Goal: Task Accomplishment & Management: Manage account settings

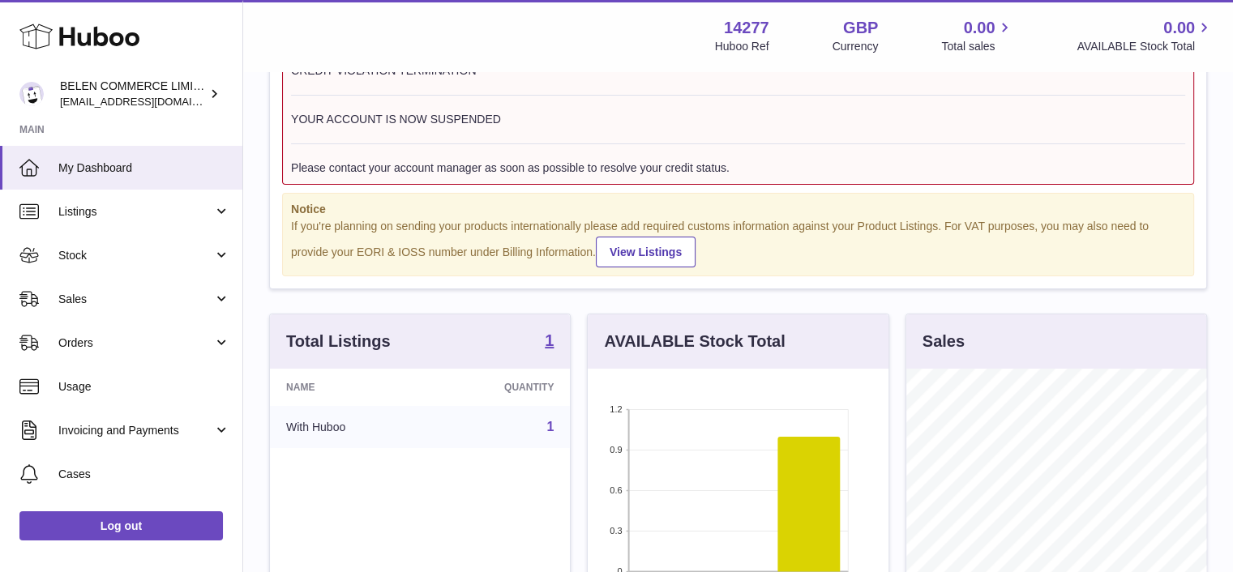
scroll to position [253, 301]
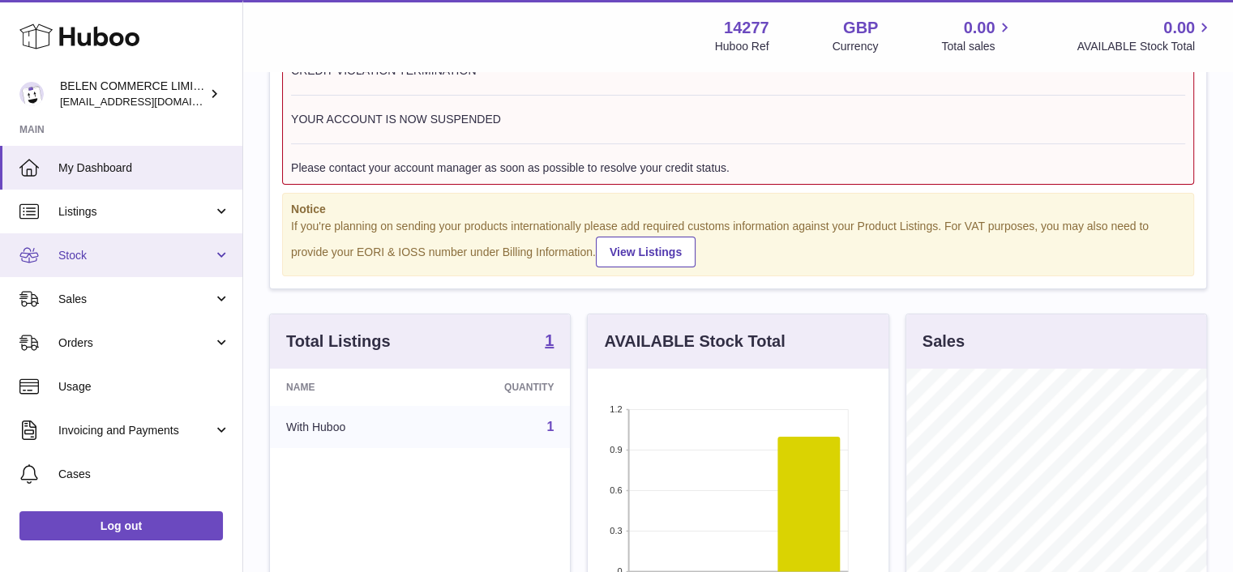
click at [130, 255] on span "Stock" at bounding box center [135, 255] width 155 height 15
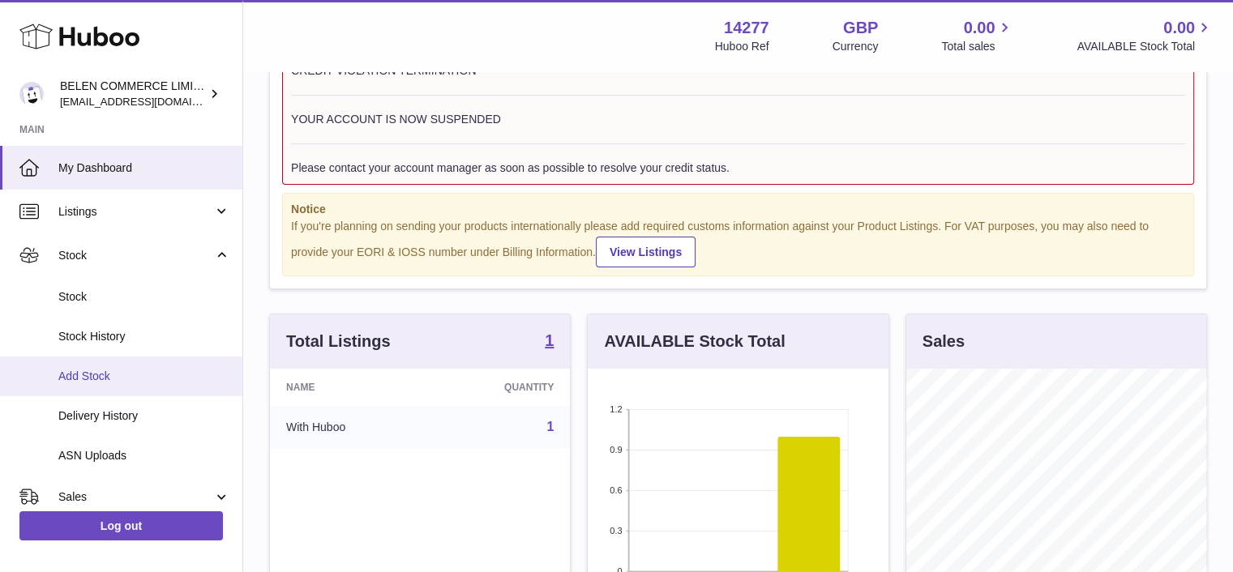
click at [130, 378] on span "Add Stock" at bounding box center [144, 376] width 172 height 15
click at [84, 374] on span "Add Stock" at bounding box center [144, 376] width 172 height 15
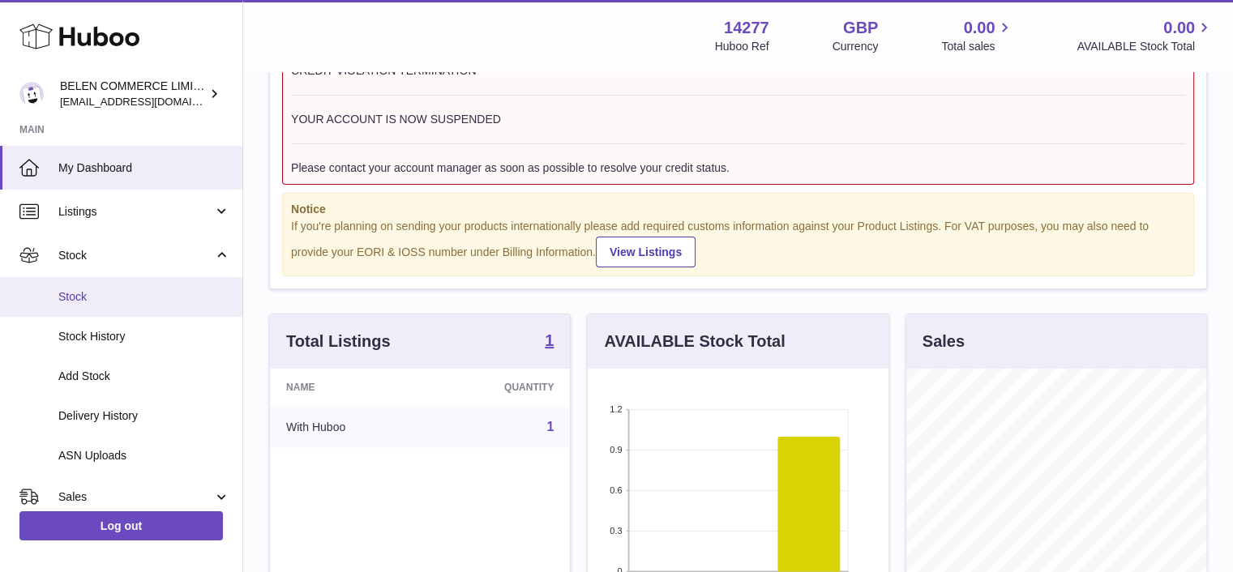
click at [85, 306] on link "Stock" at bounding box center [121, 297] width 242 height 40
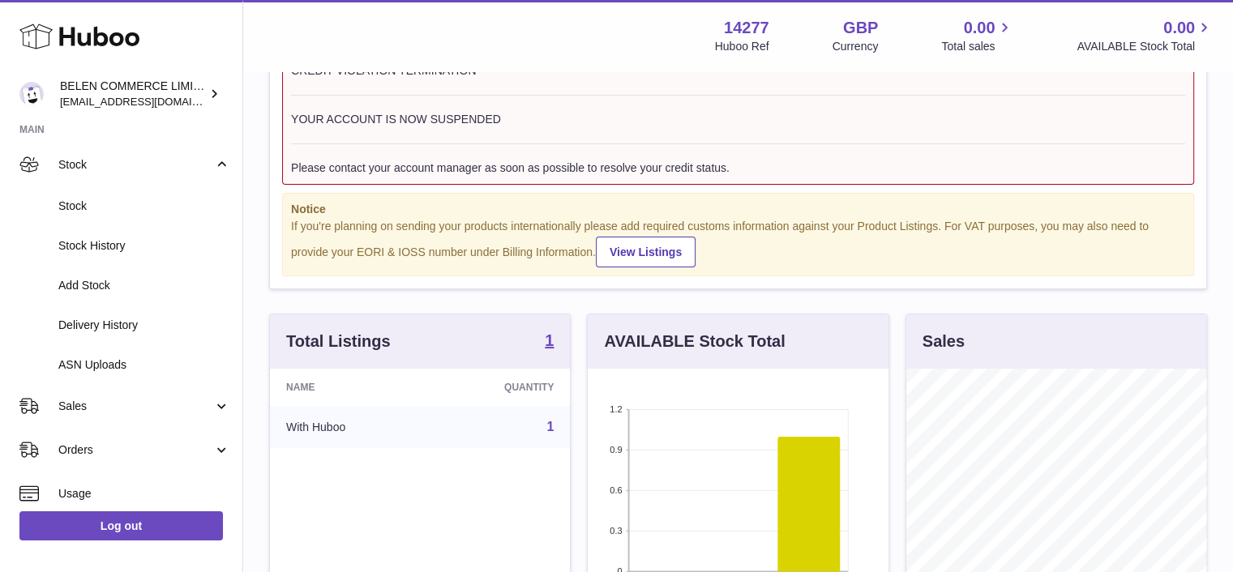
scroll to position [75, 0]
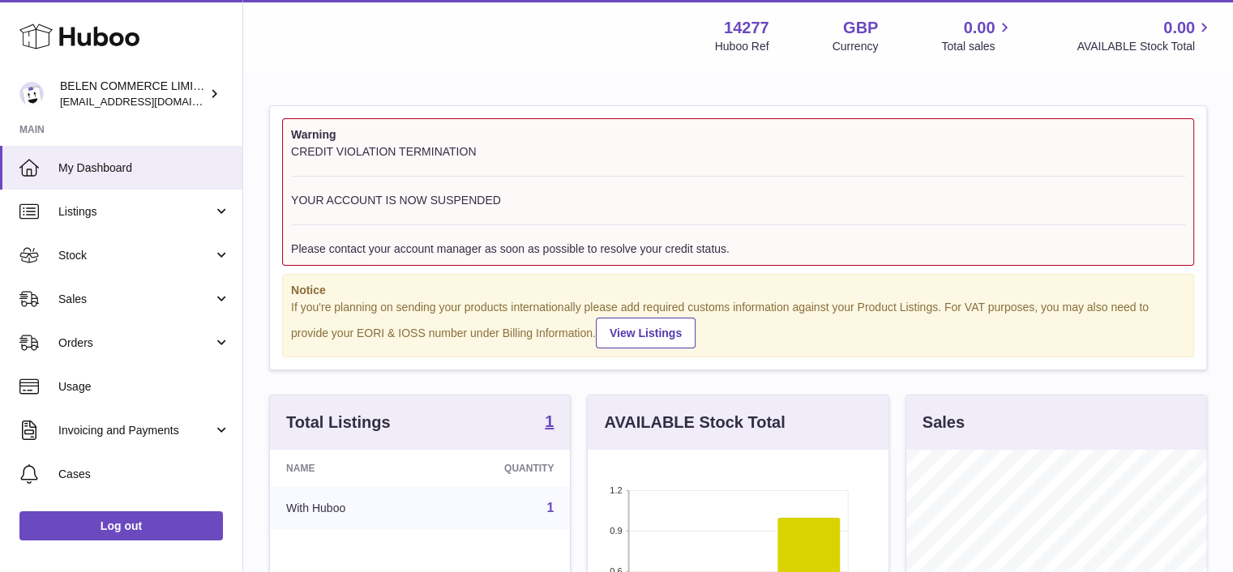
scroll to position [253, 301]
click at [885, 199] on div "CREDIT VIOLATION TERMINATION YOUR ACCOUNT IS NOW SUSPENDED Please contact your …" at bounding box center [738, 200] width 894 height 113
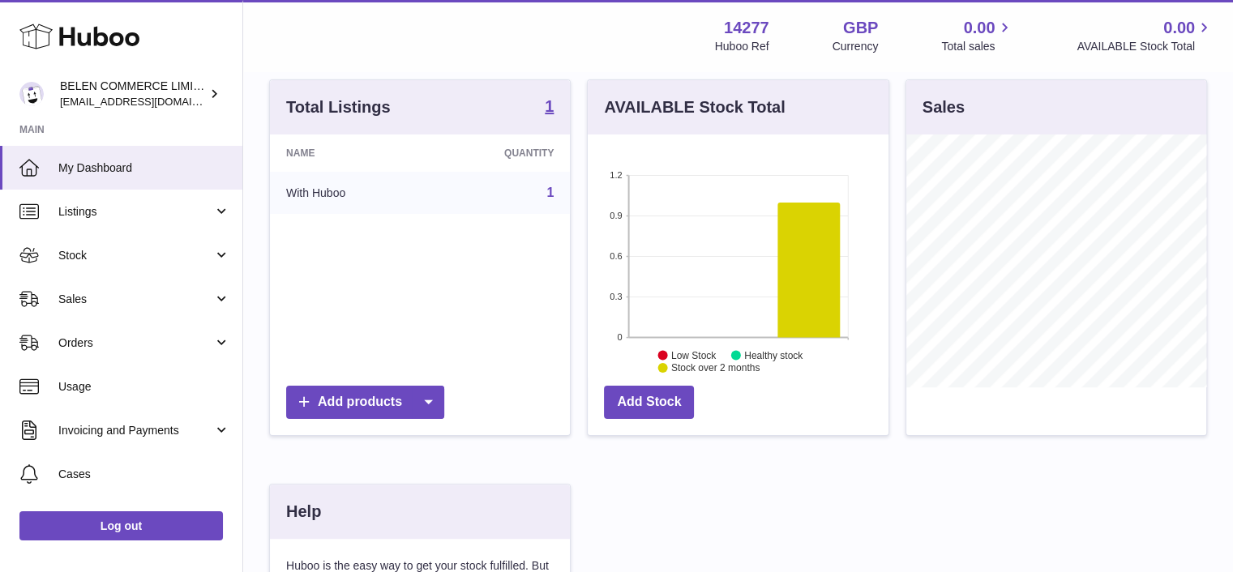
scroll to position [357, 0]
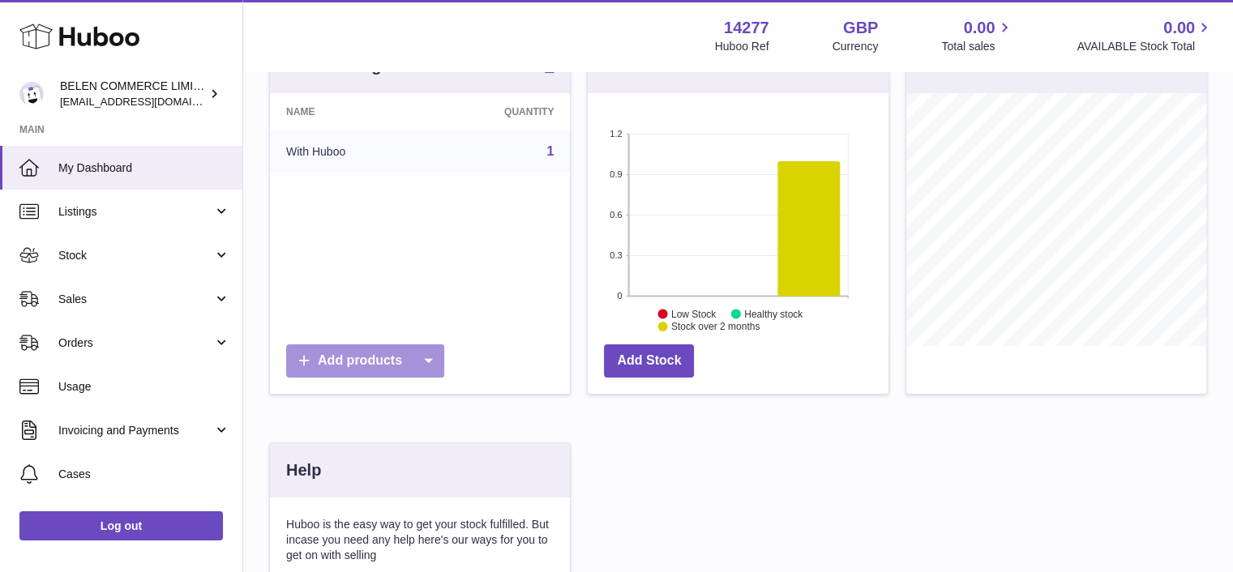
click at [423, 367] on icon at bounding box center [428, 360] width 32 height 33
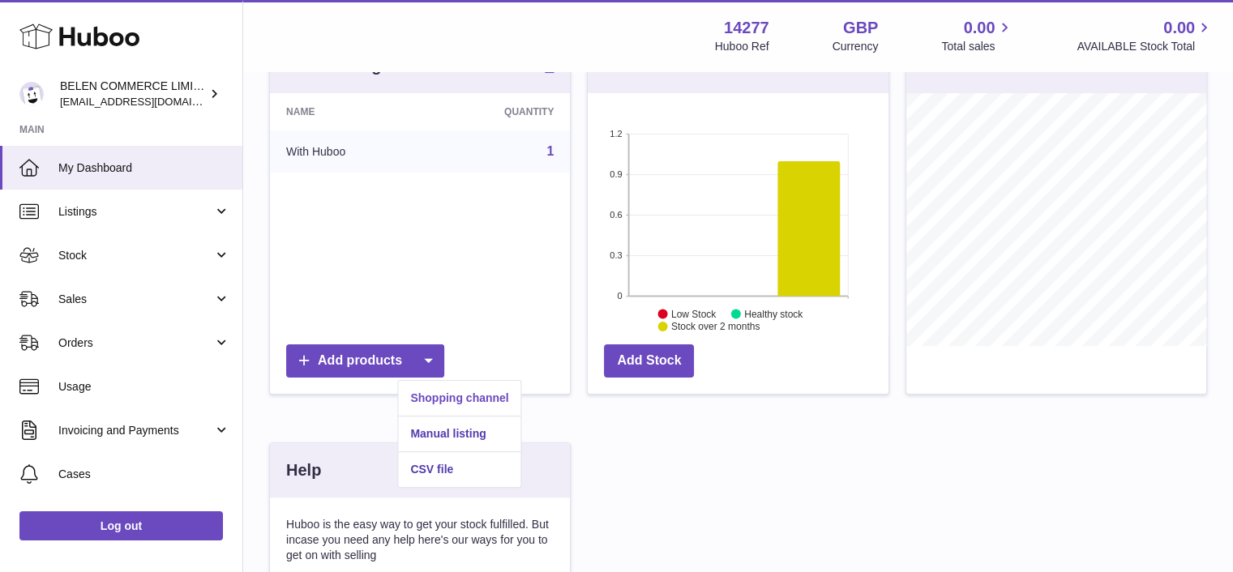
click at [446, 399] on link "Shopping channel" at bounding box center [459, 398] width 122 height 35
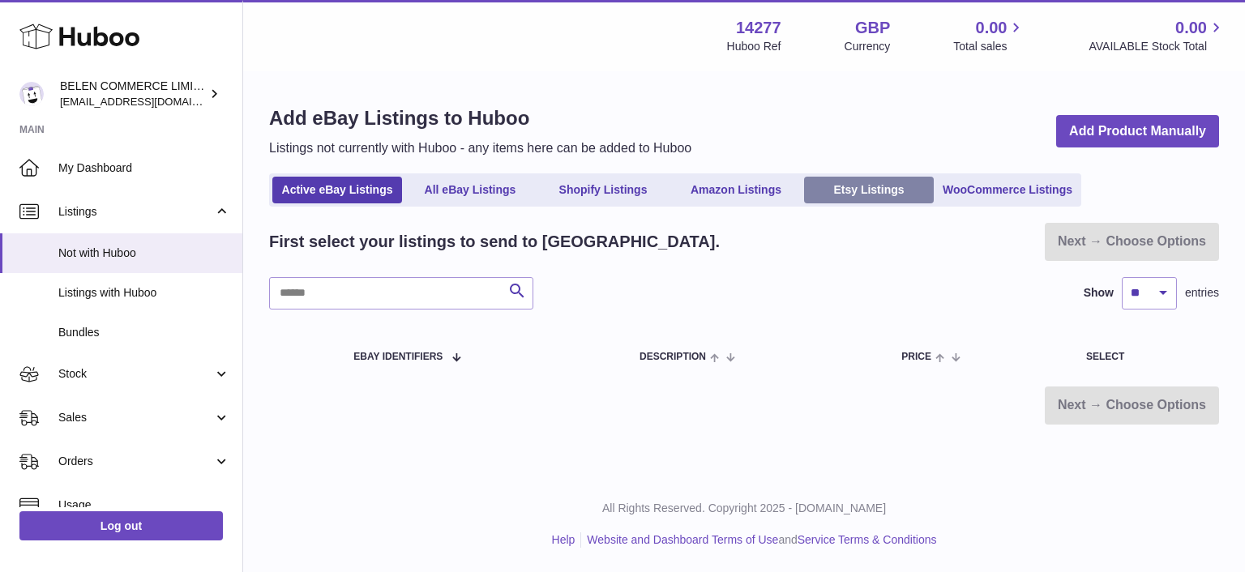
click at [878, 195] on link "Etsy Listings" at bounding box center [869, 190] width 130 height 27
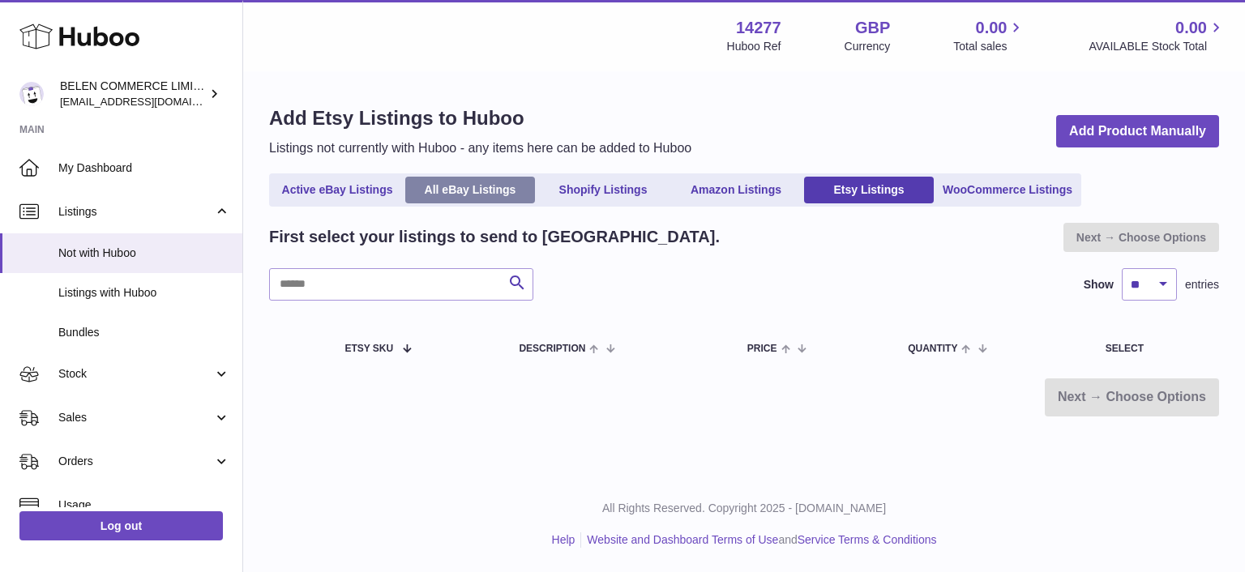
click at [478, 183] on link "All eBay Listings" at bounding box center [470, 190] width 130 height 27
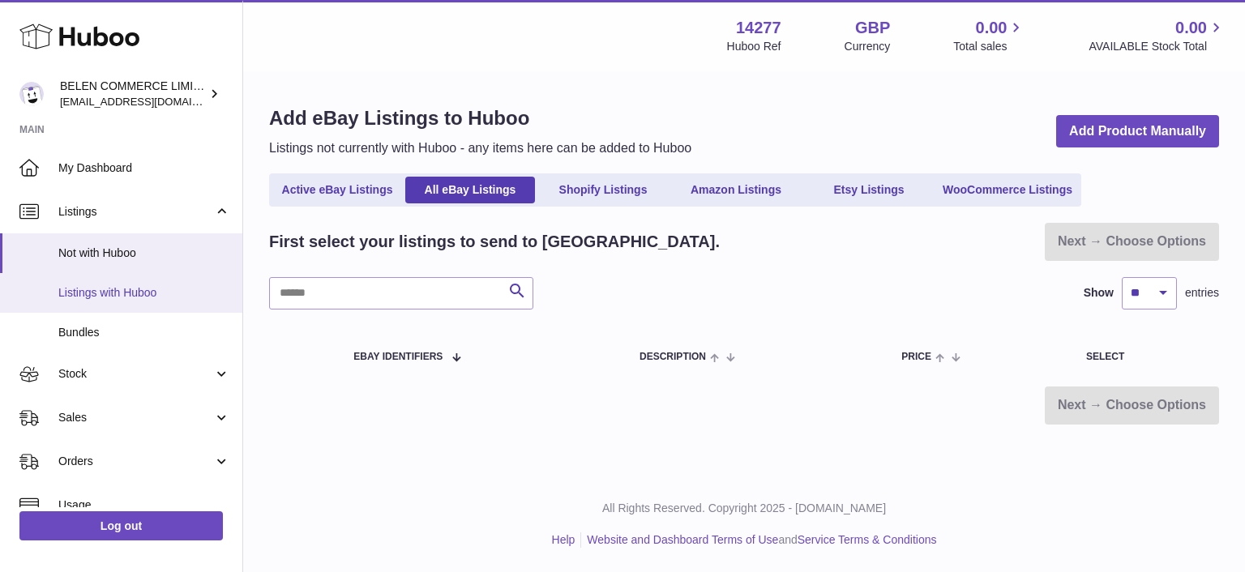
click at [157, 290] on span "Listings with Huboo" at bounding box center [144, 292] width 172 height 15
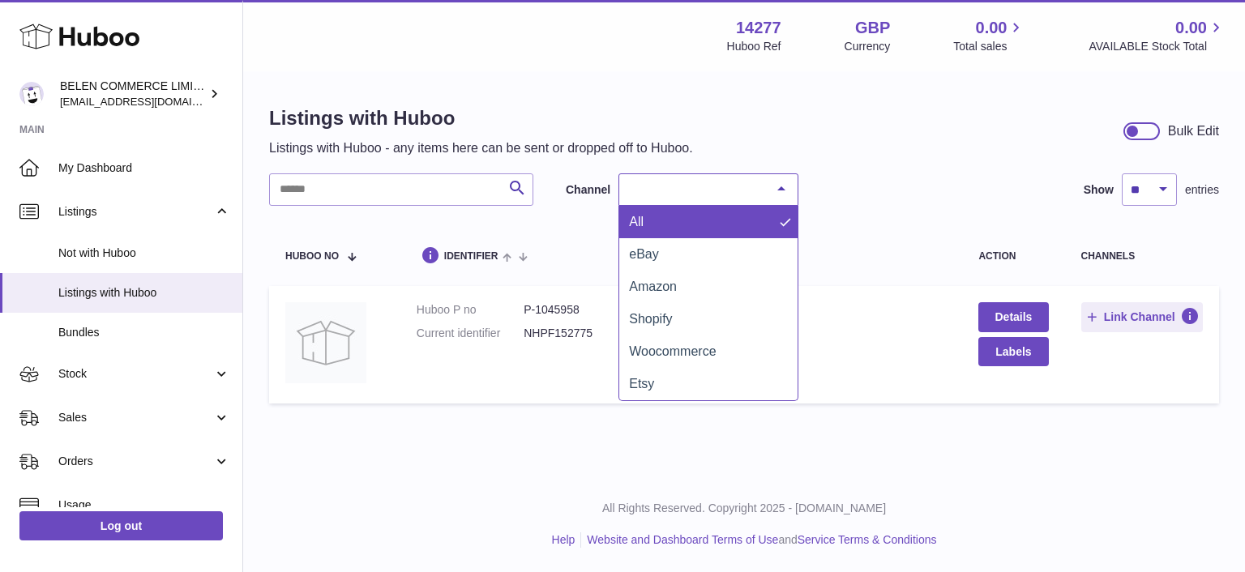
click at [664, 192] on div "Select Channels" at bounding box center [708, 189] width 180 height 32
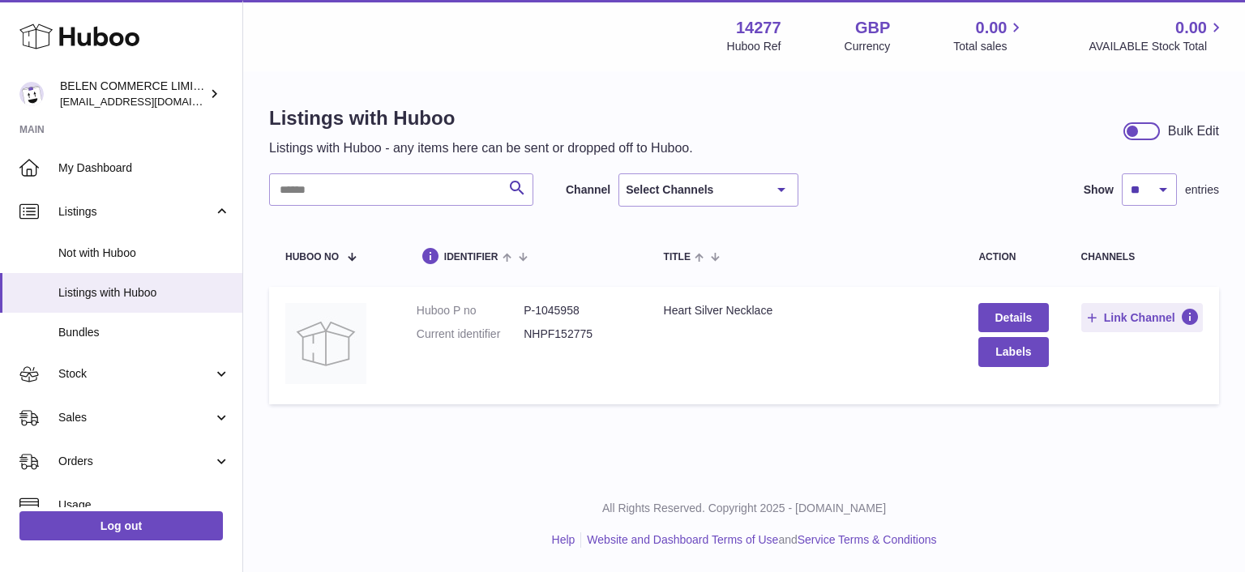
click at [839, 189] on div "Search Channel Select Channels All eBay Amazon Shopify Woocommerce Etsy No elem…" at bounding box center [744, 189] width 950 height 33
click at [1169, 317] on span "Link Channel" at bounding box center [1139, 317] width 71 height 15
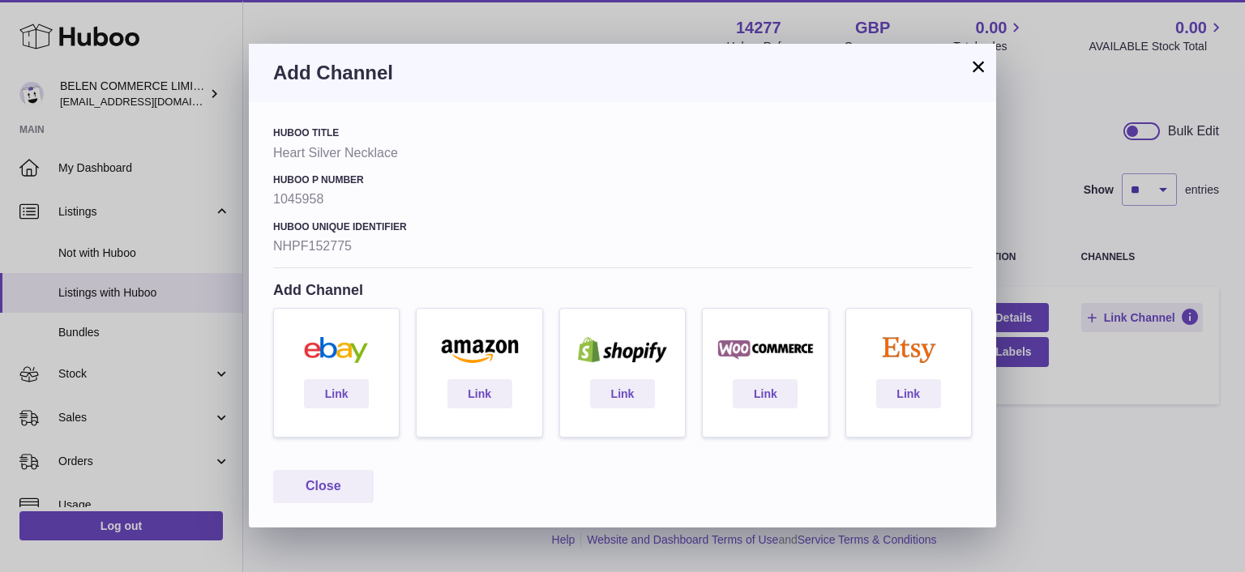
click at [973, 67] on button "×" at bounding box center [977, 66] width 19 height 19
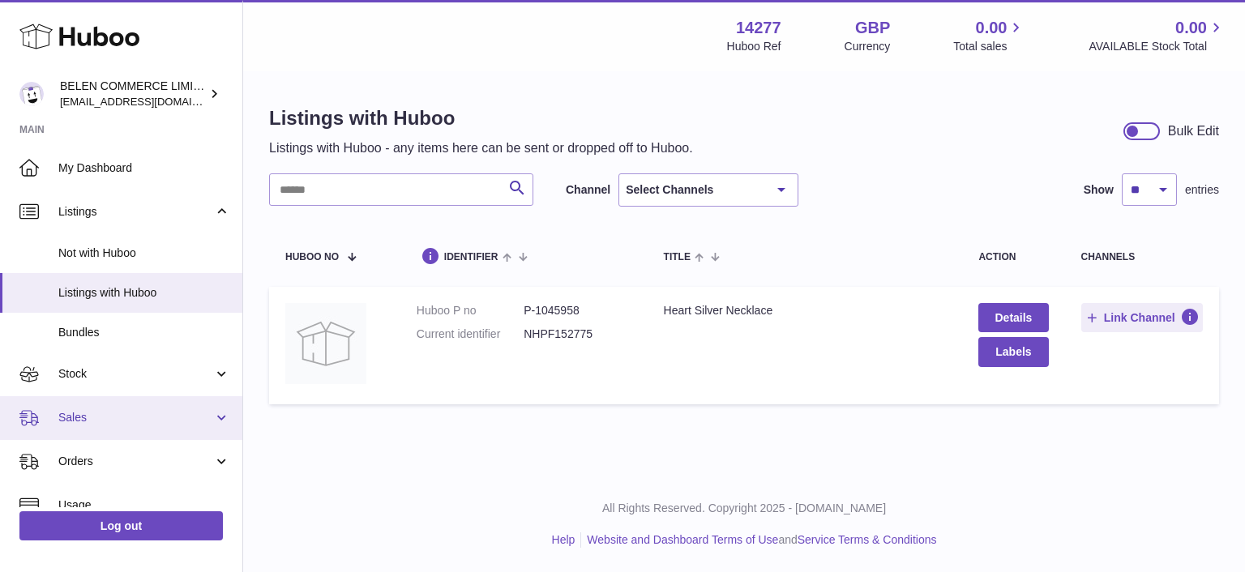
click at [155, 400] on link "Sales" at bounding box center [121, 418] width 242 height 44
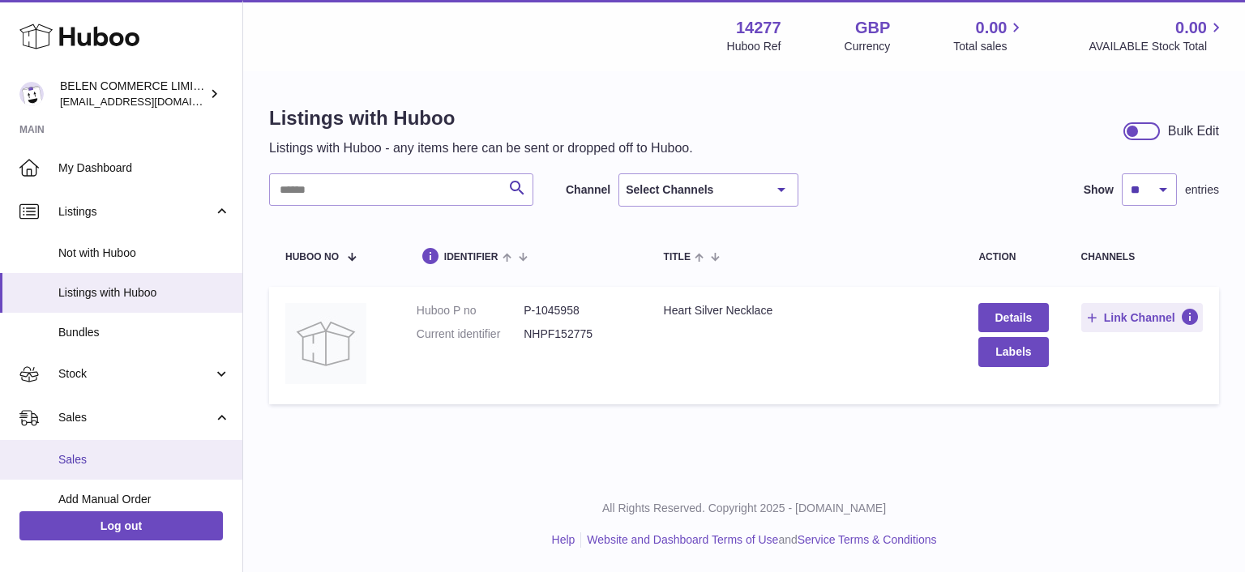
click at [125, 460] on span "Sales" at bounding box center [144, 459] width 172 height 15
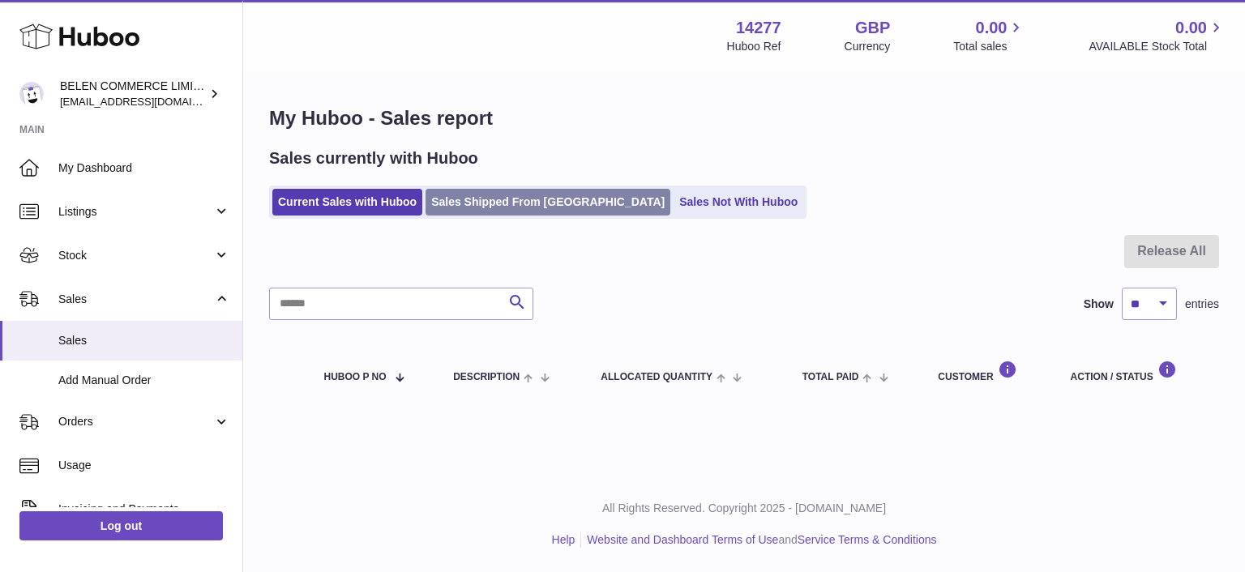
click at [472, 194] on link "Sales Shipped From [GEOGRAPHIC_DATA]" at bounding box center [547, 202] width 245 height 27
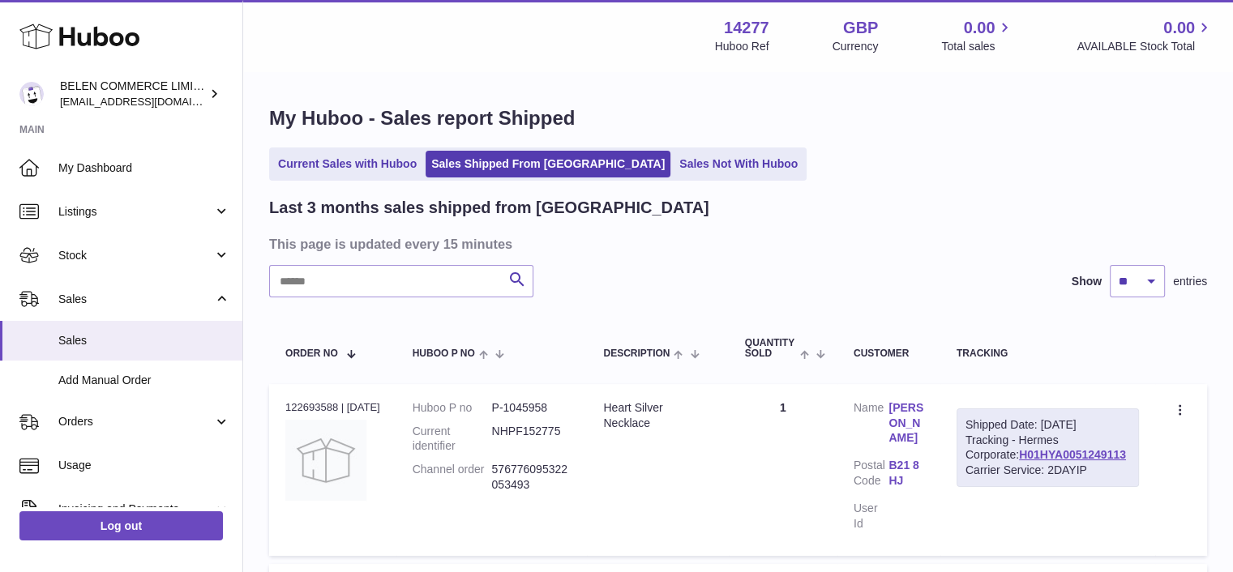
click at [874, 239] on h3 "This page is updated every 15 minutes" at bounding box center [736, 244] width 934 height 18
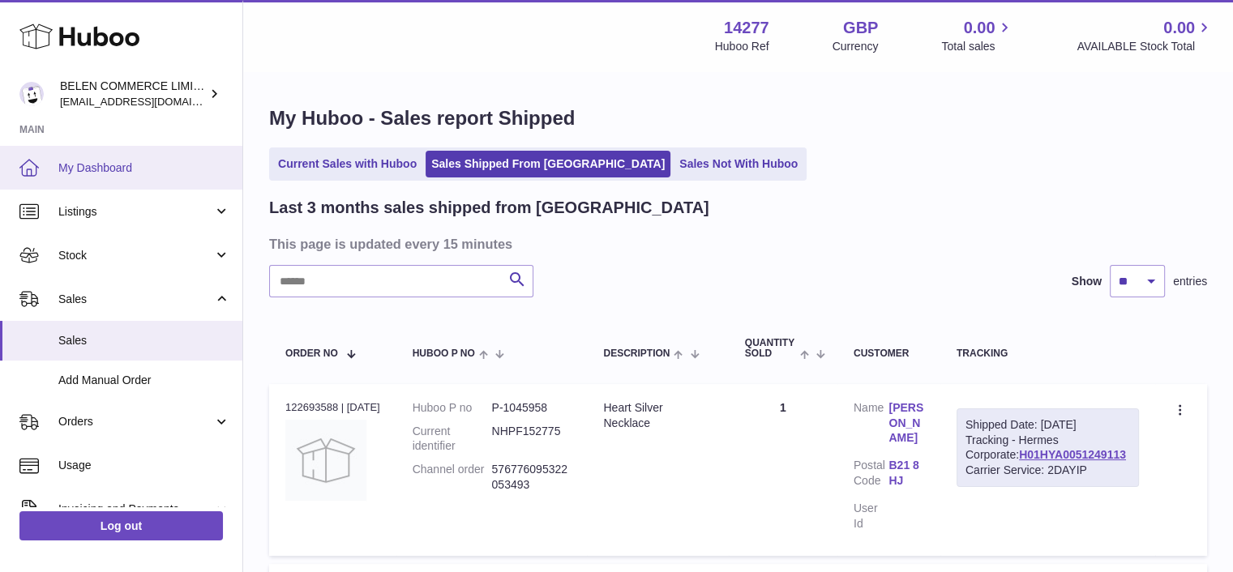
click at [160, 165] on span "My Dashboard" at bounding box center [144, 167] width 172 height 15
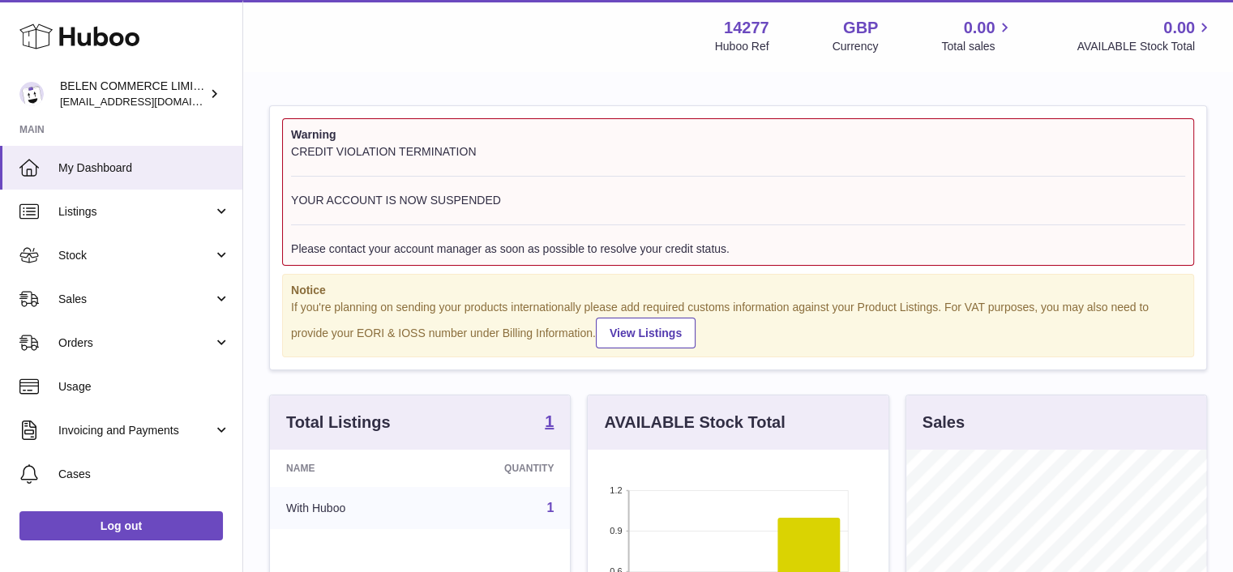
scroll to position [253, 301]
click at [874, 328] on div "If you're planning on sending your products internationally please add required…" at bounding box center [738, 324] width 894 height 49
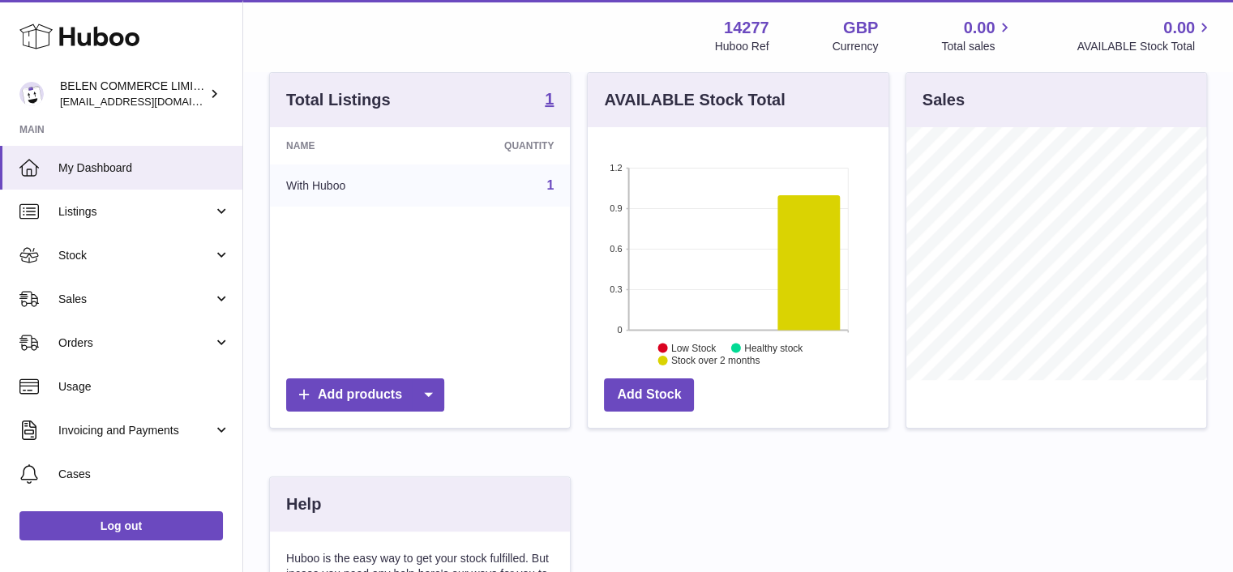
scroll to position [324, 0]
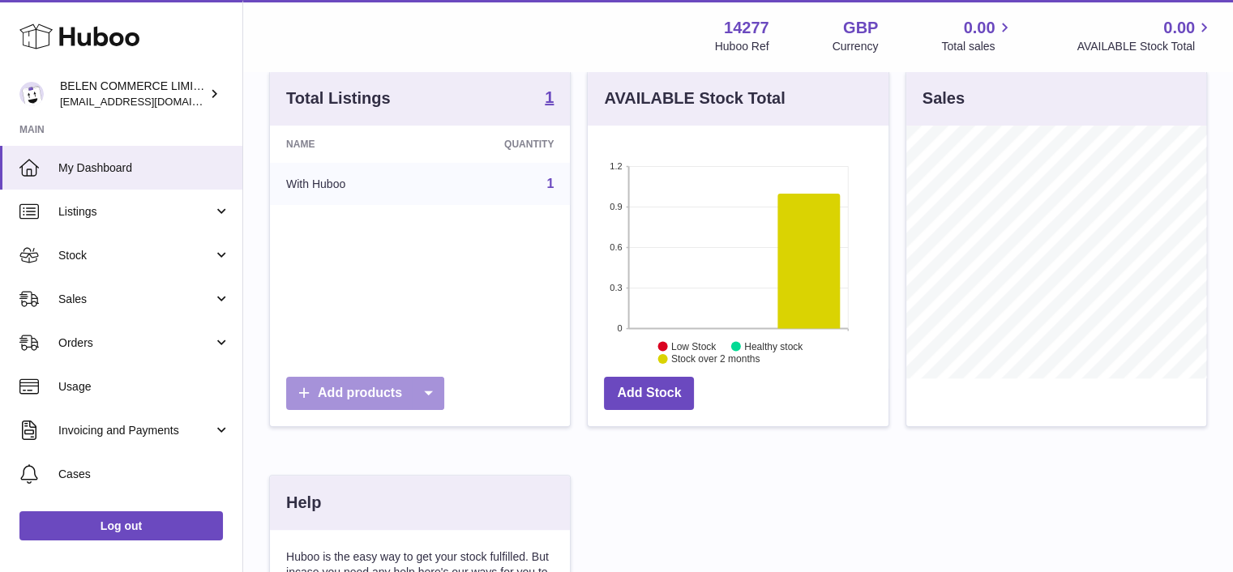
click at [441, 396] on icon at bounding box center [428, 393] width 32 height 33
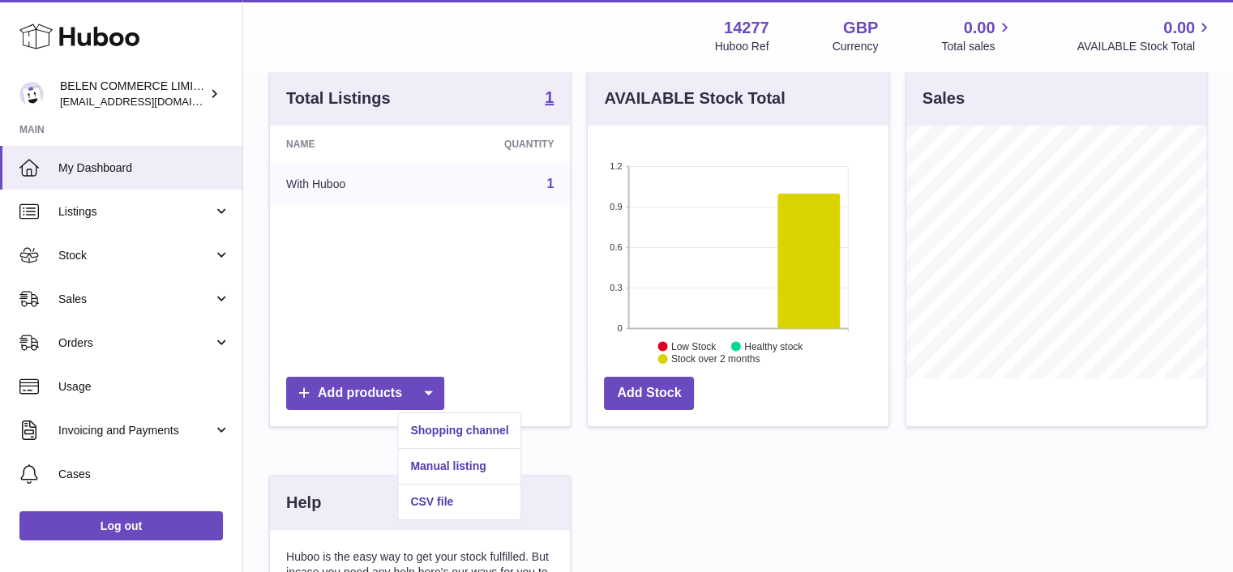
click at [409, 232] on div "Name Quantity With Huboo 1" at bounding box center [420, 247] width 300 height 243
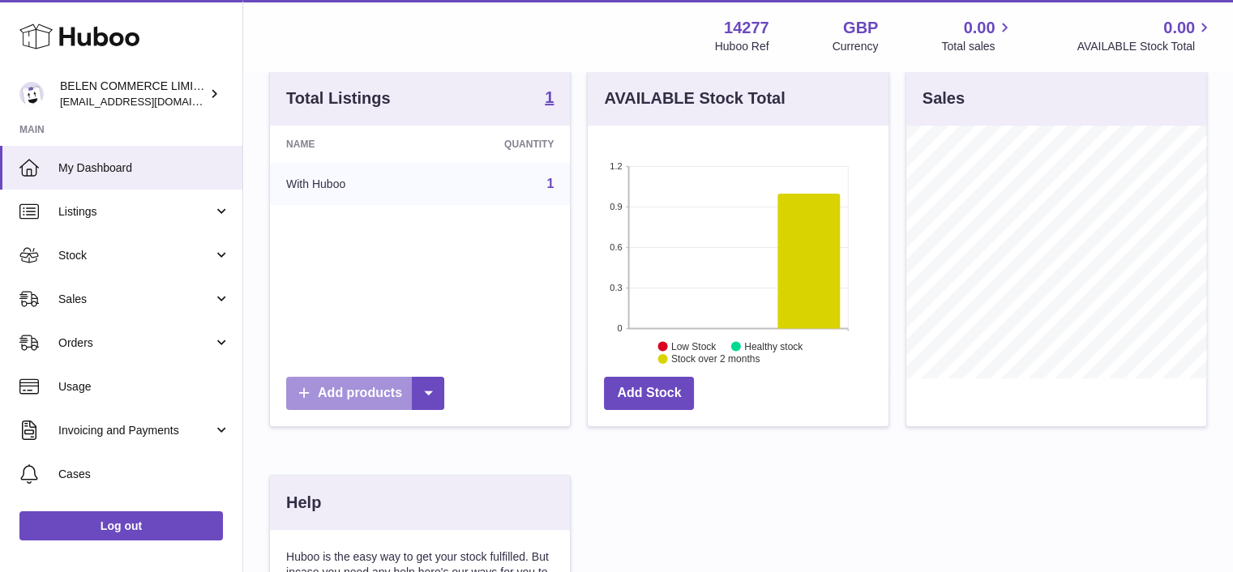
click at [373, 395] on link "Add products" at bounding box center [365, 393] width 158 height 33
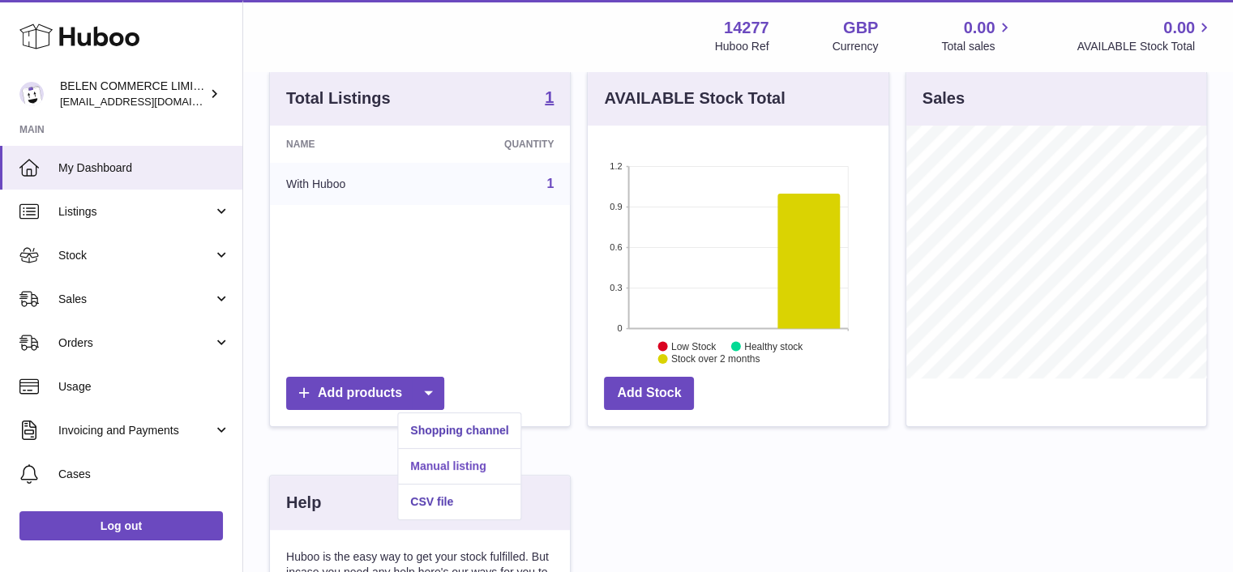
click at [429, 465] on link "Manual listing" at bounding box center [459, 466] width 122 height 35
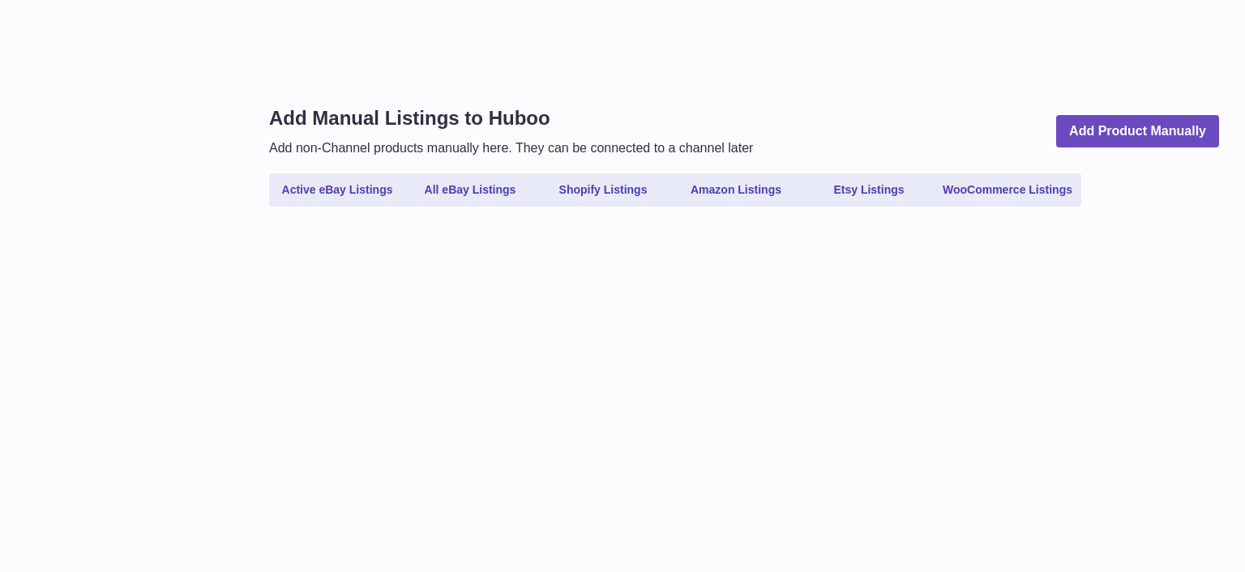
select select
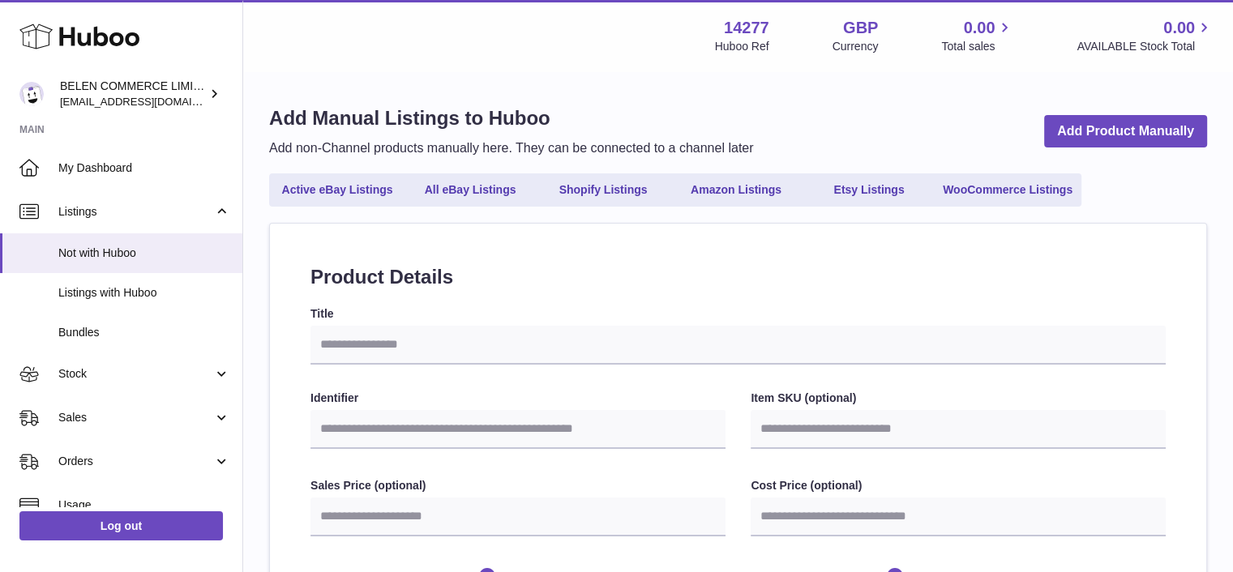
click at [648, 289] on h2 "Product Details" at bounding box center [737, 277] width 855 height 26
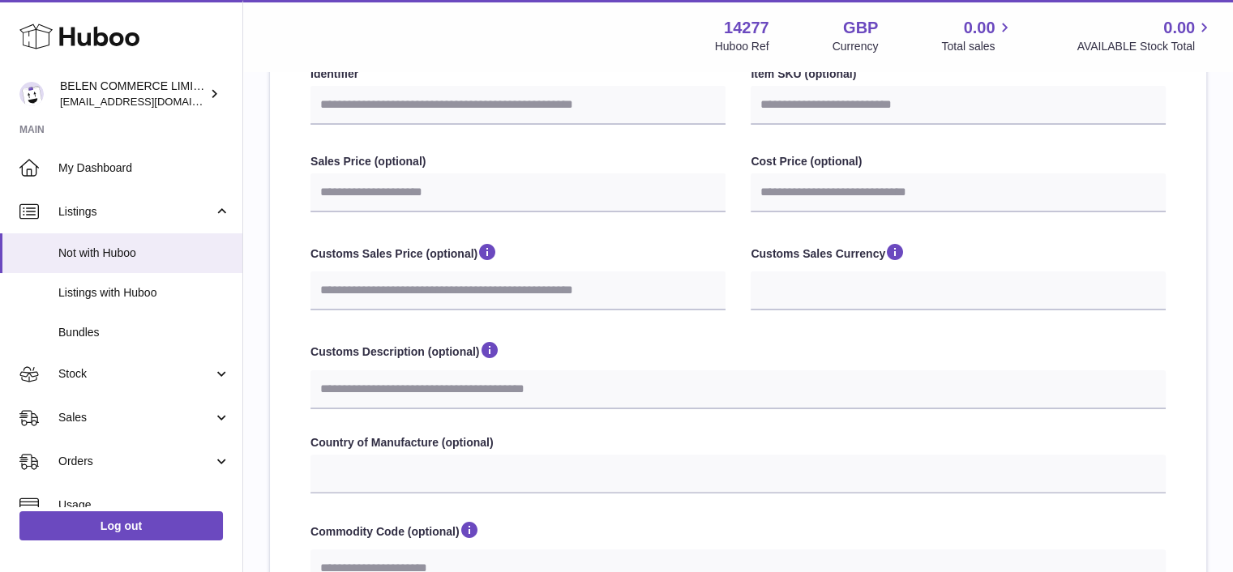
scroll to position [357, 0]
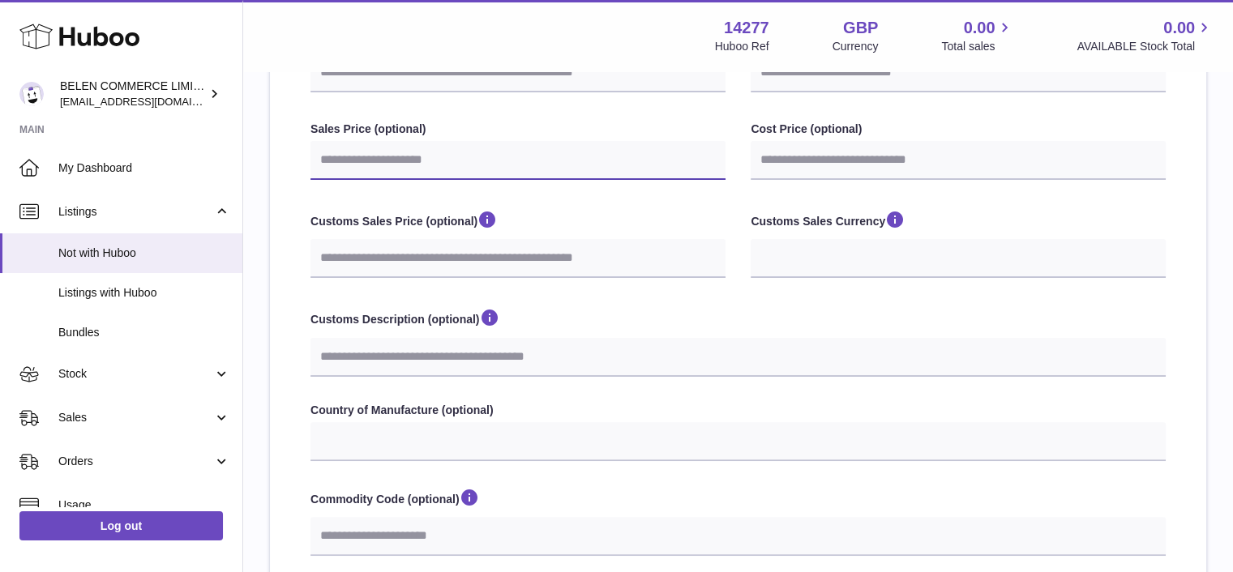
click at [519, 160] on input "Sales Price (optional)" at bounding box center [517, 160] width 415 height 39
click at [641, 400] on div "**********" at bounding box center [737, 338] width 855 height 776
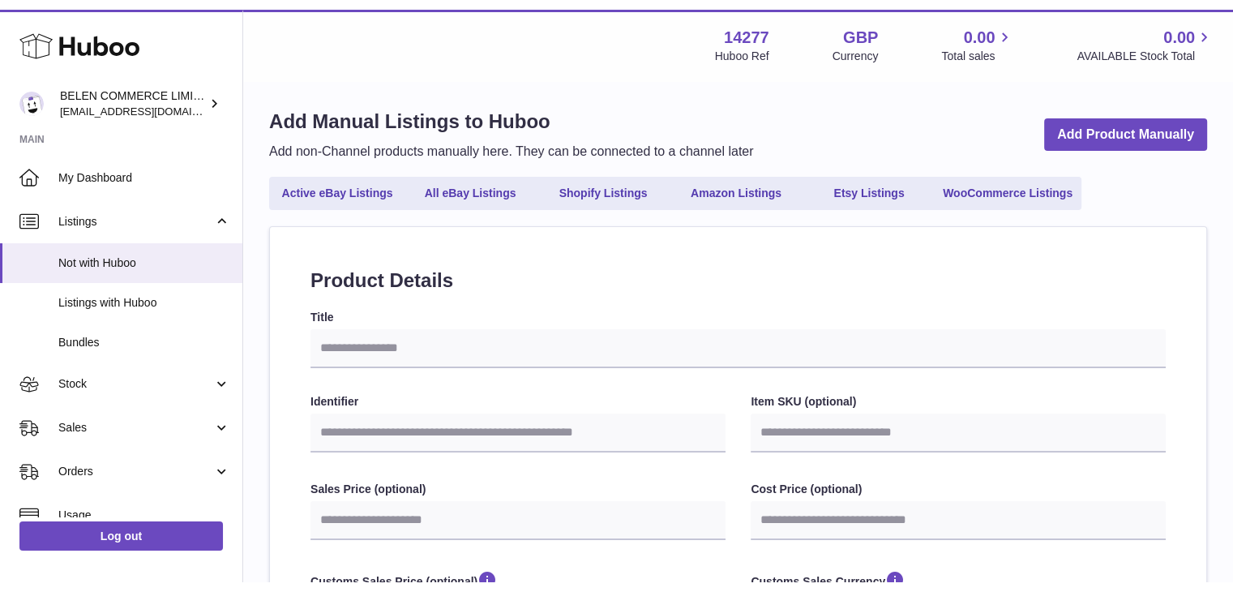
scroll to position [0, 0]
